Goal: Task Accomplishment & Management: Complete application form

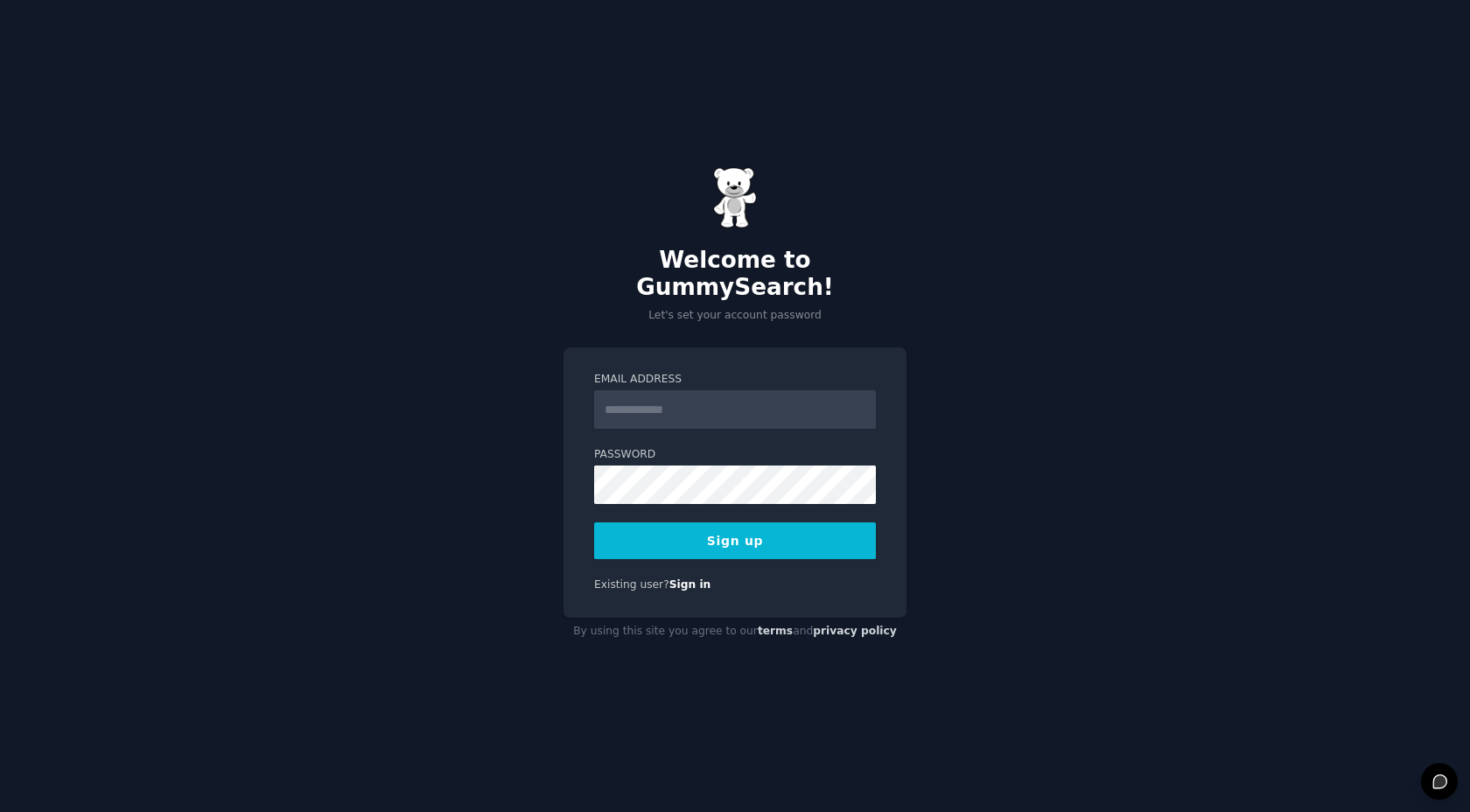
click at [690, 405] on input "Email Address" at bounding box center [735, 409] width 282 height 39
click at [649, 409] on input "Email Address" at bounding box center [735, 409] width 282 height 39
type input "**********"
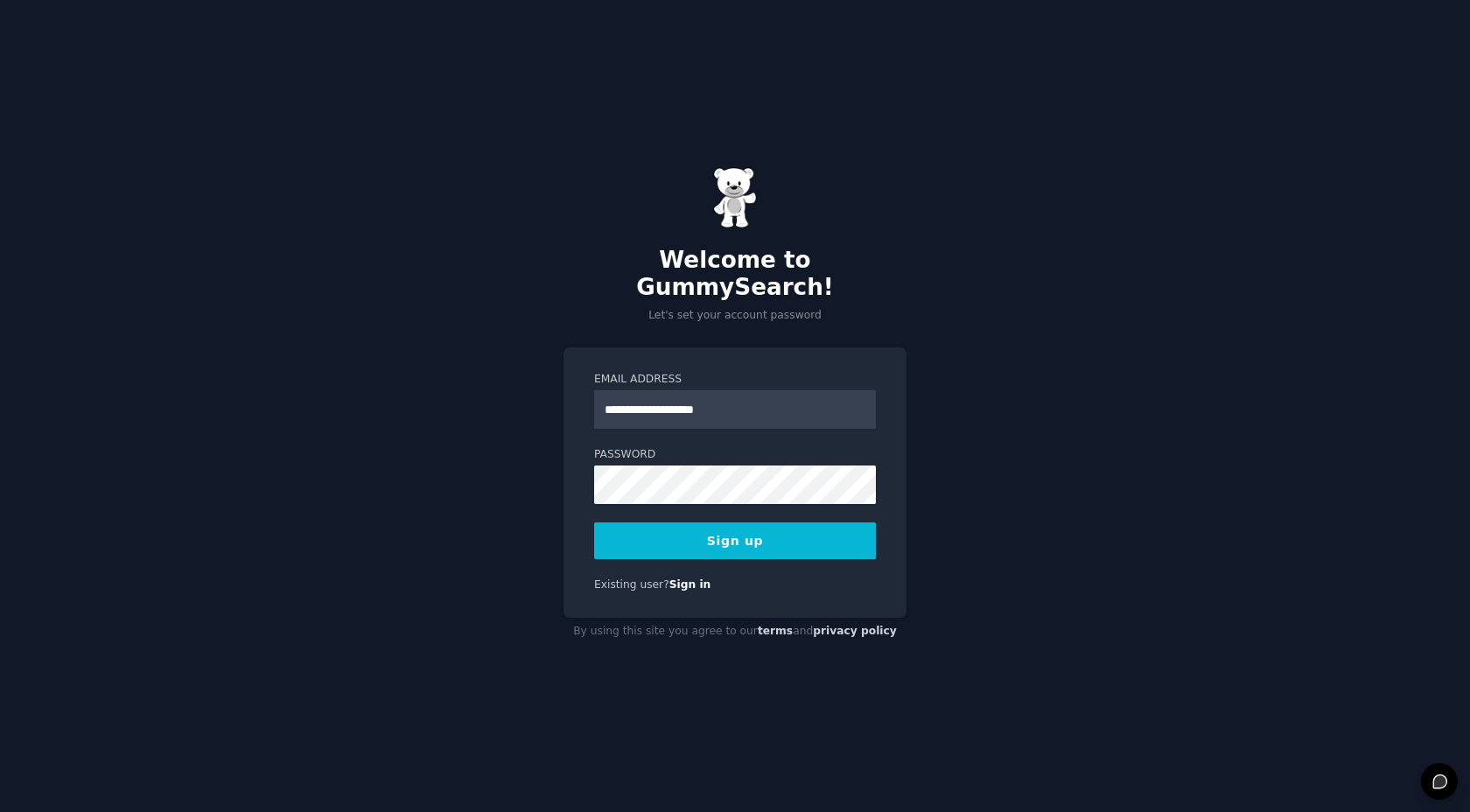
click at [1022, 374] on div "**********" at bounding box center [735, 406] width 1470 height 812
click at [817, 523] on button "Sign up" at bounding box center [735, 540] width 282 height 37
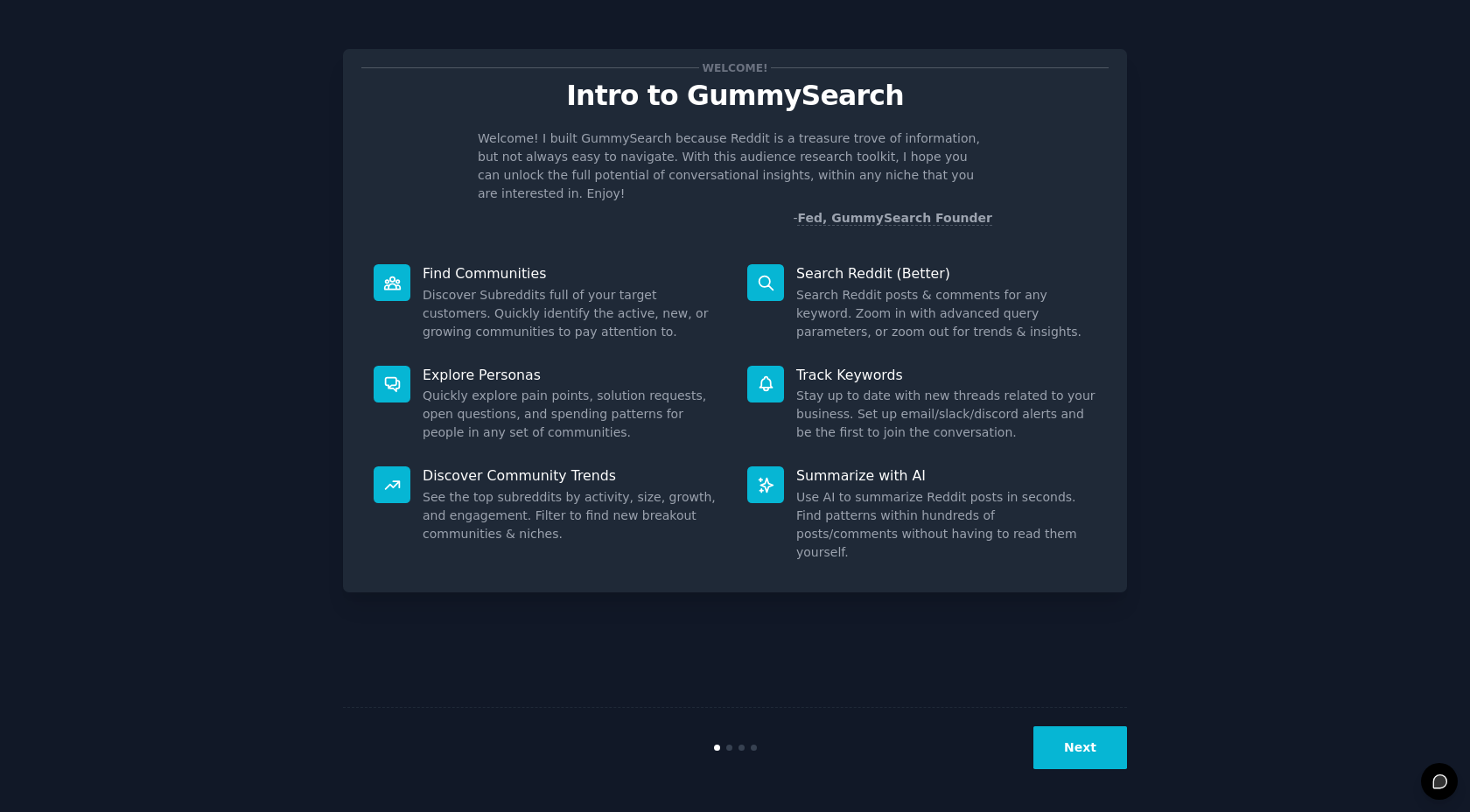
click at [1091, 741] on button "Next" at bounding box center [1081, 747] width 94 height 42
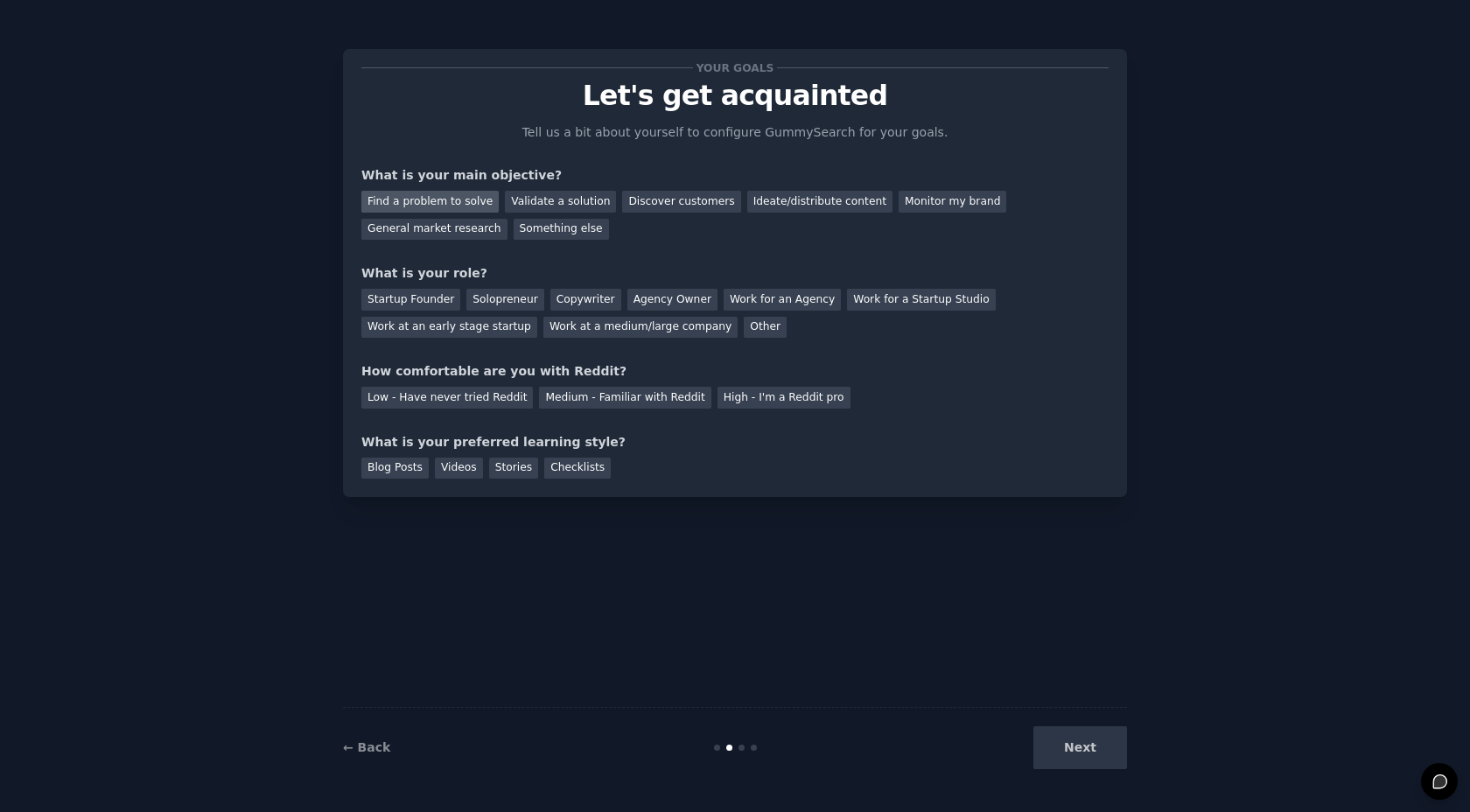
click at [448, 207] on div "Find a problem to solve" at bounding box center [430, 201] width 137 height 22
click at [529, 198] on div "Validate a solution" at bounding box center [560, 201] width 111 height 22
click at [689, 117] on div "Your goals Let's get acquainted Tell us a bit about yourself to configure Gummy…" at bounding box center [735, 273] width 747 height 411
click at [420, 210] on div "Find a problem to solve" at bounding box center [430, 201] width 137 height 22
click at [486, 301] on div "Solopreneur" at bounding box center [504, 300] width 77 height 22
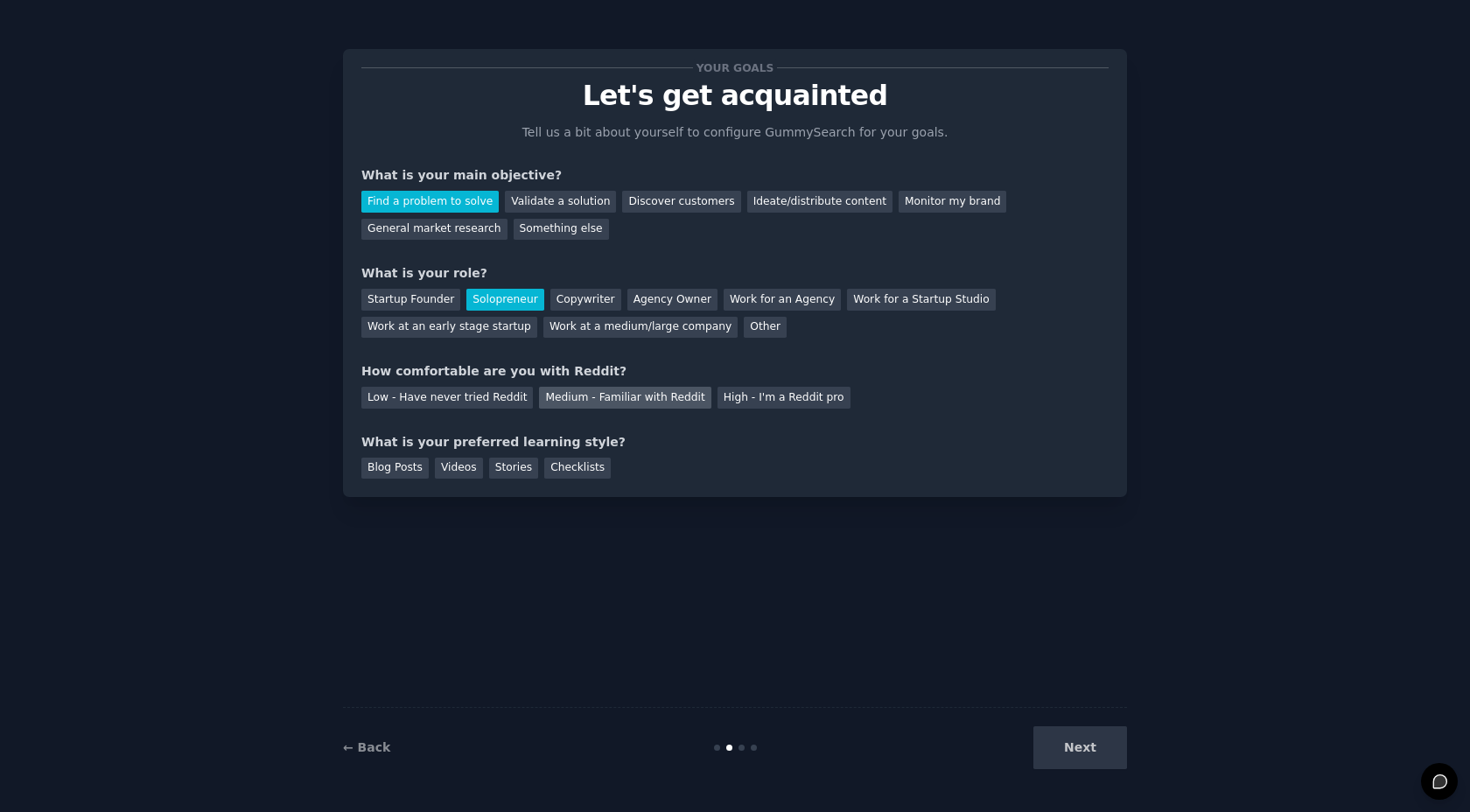
click at [606, 403] on div "Medium - Familiar with Reddit" at bounding box center [625, 397] width 172 height 22
click at [393, 465] on div "Blog Posts" at bounding box center [395, 469] width 68 height 22
click at [445, 470] on div "Videos" at bounding box center [458, 469] width 48 height 22
click at [1063, 744] on button "Next" at bounding box center [1081, 747] width 94 height 42
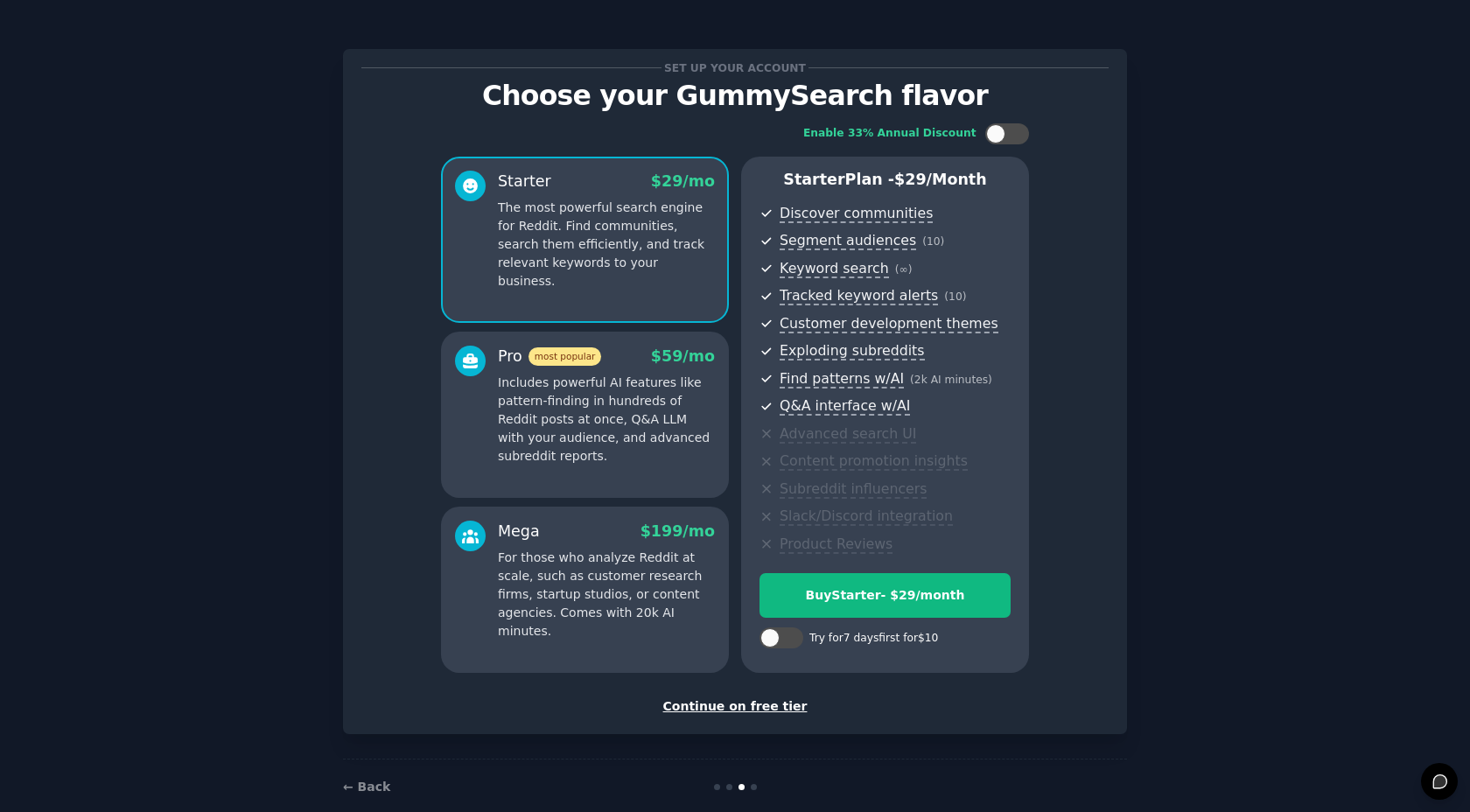
click at [754, 706] on div "Continue on free tier" at bounding box center [735, 706] width 747 height 18
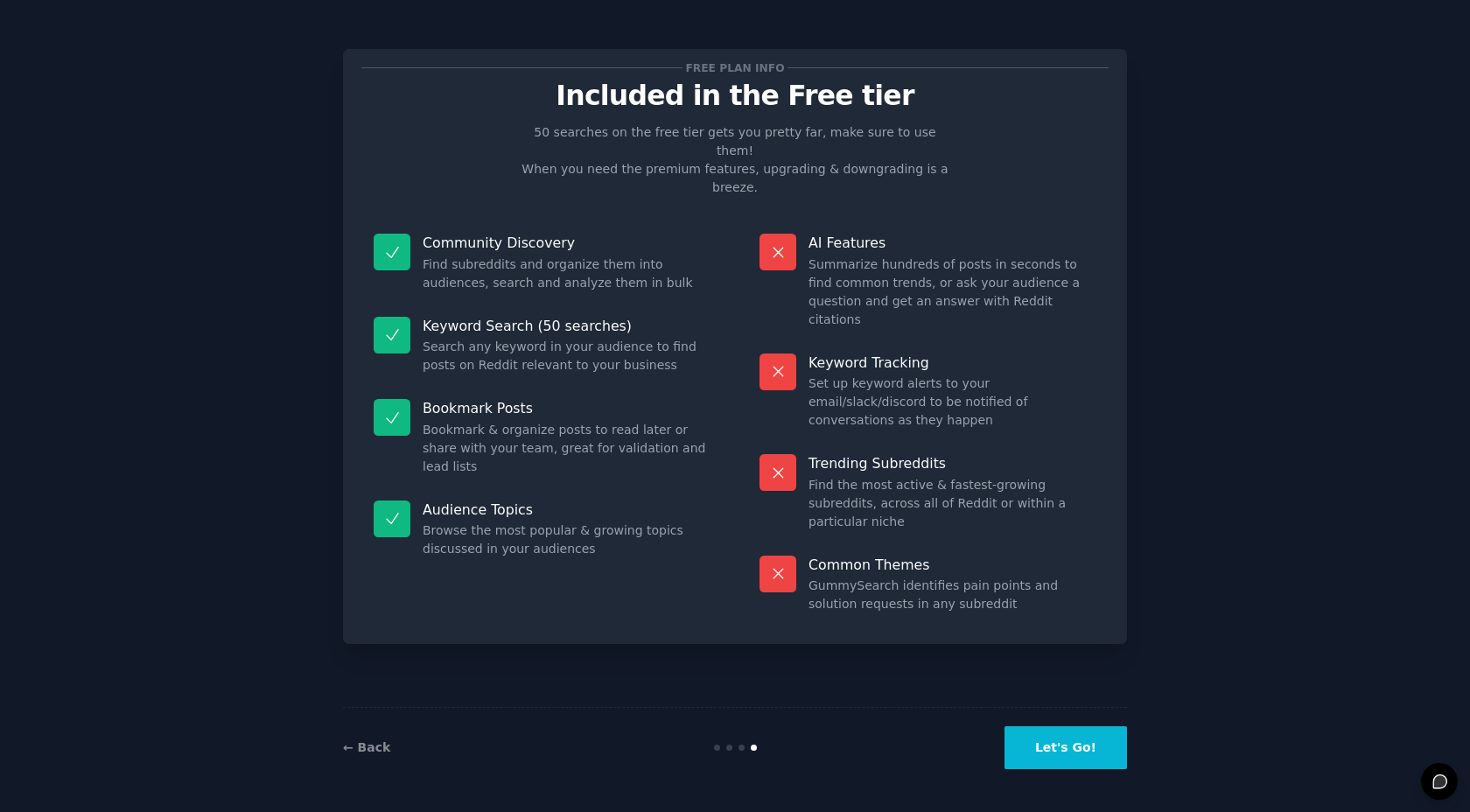
click at [1055, 746] on button "Let's Go!" at bounding box center [1066, 747] width 123 height 42
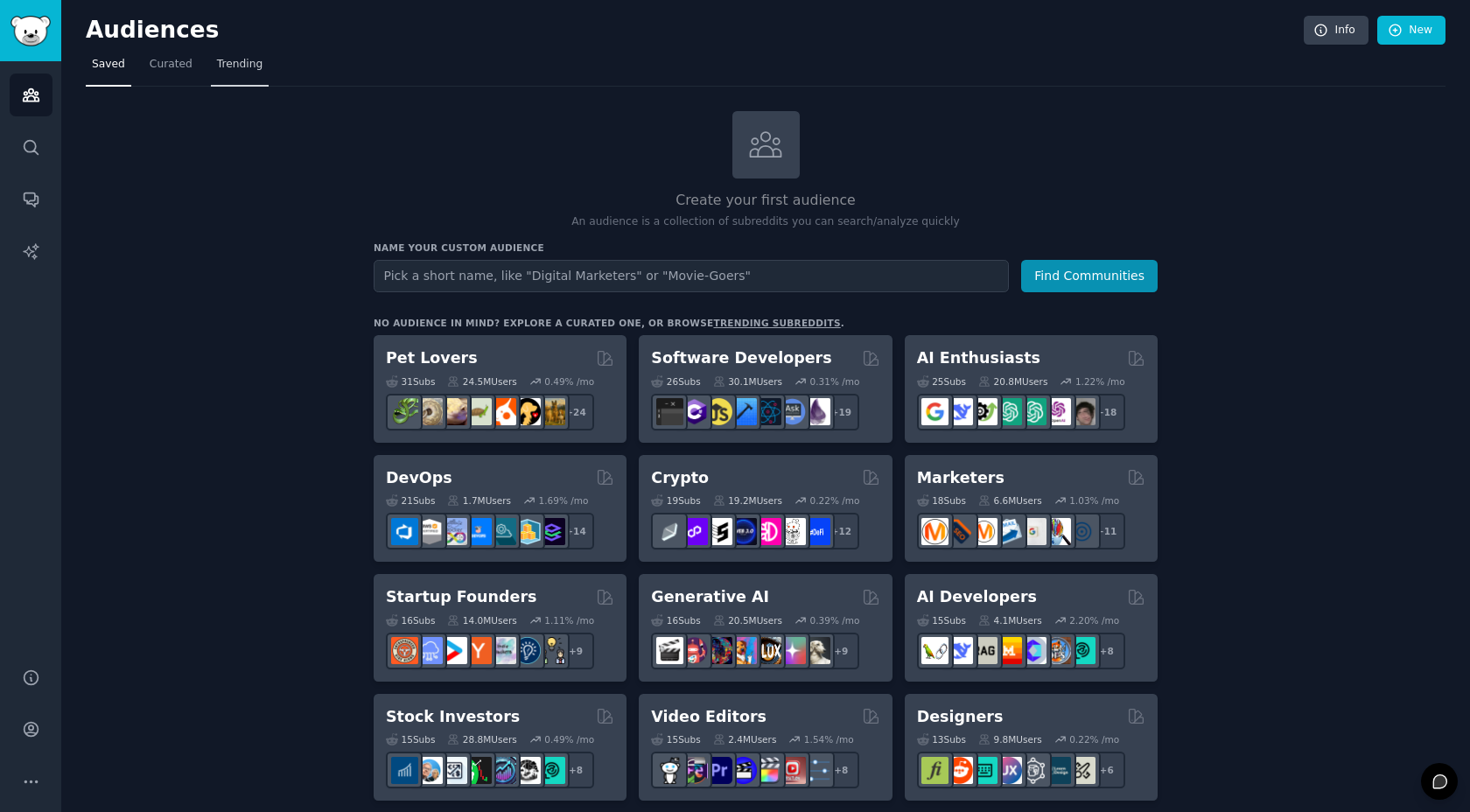
click at [225, 57] on span "Trending" at bounding box center [239, 64] width 45 height 15
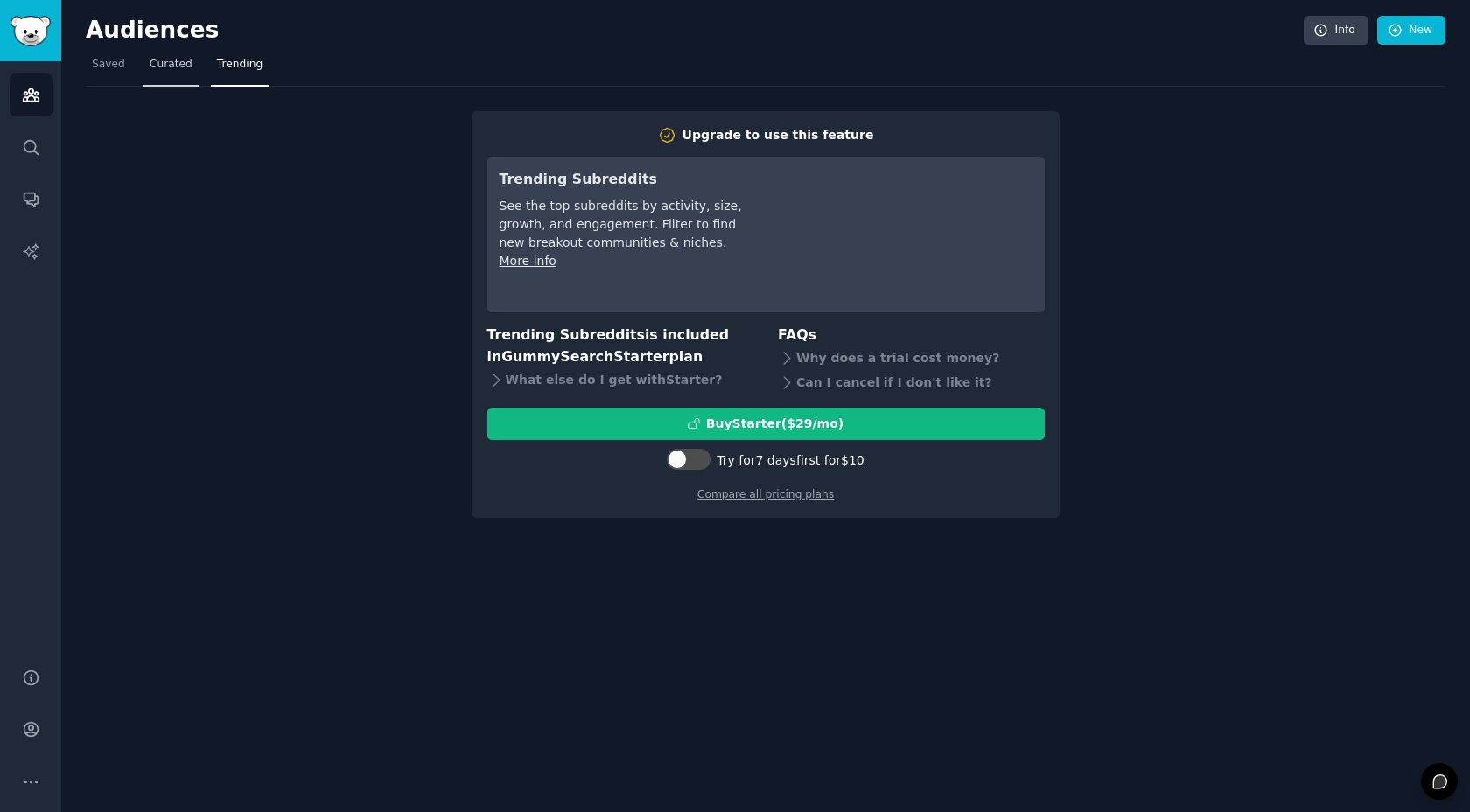
click at [182, 73] on link "Curated" at bounding box center [171, 69] width 55 height 36
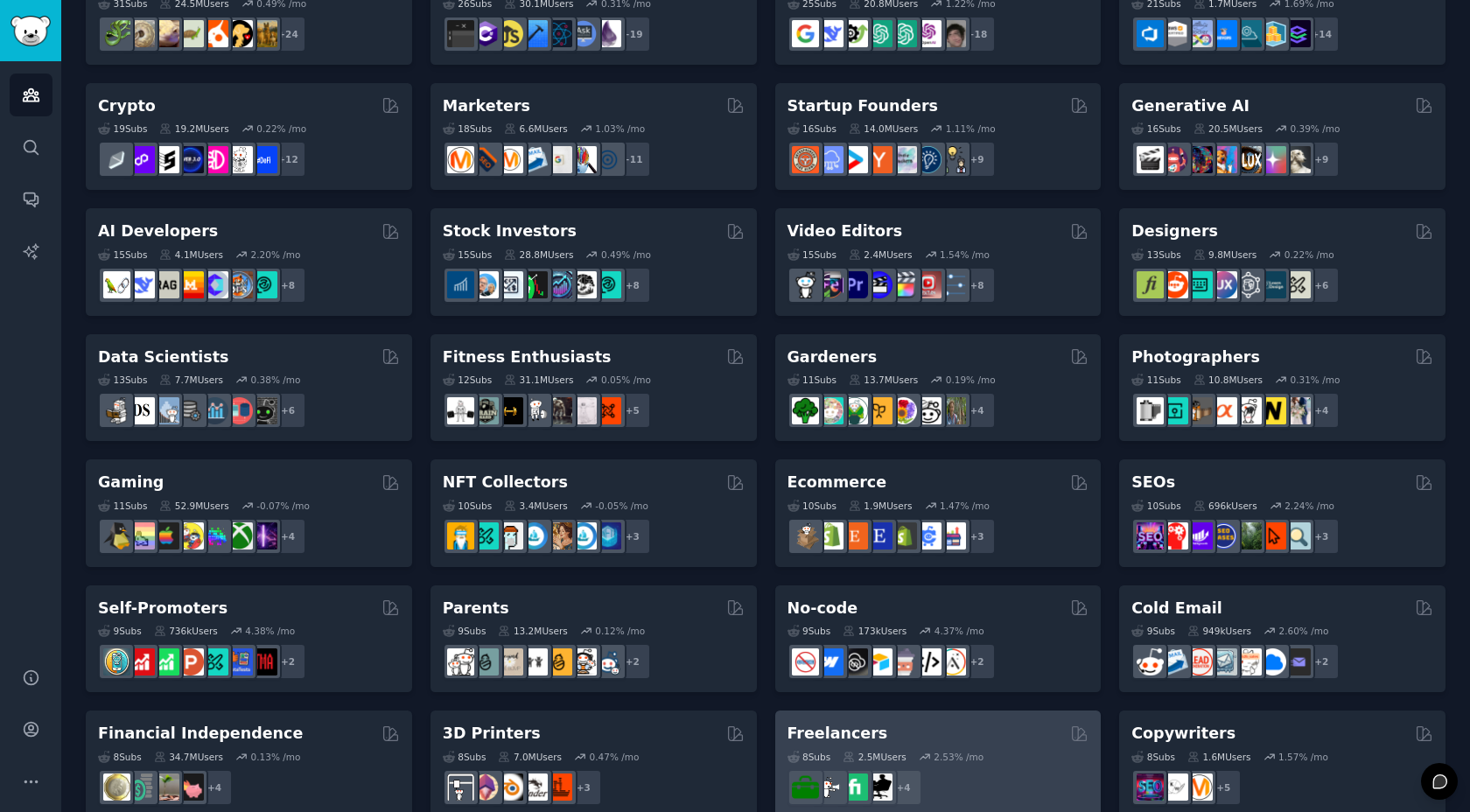
scroll to position [190, 0]
